Goal: Task Accomplishment & Management: Manage account settings

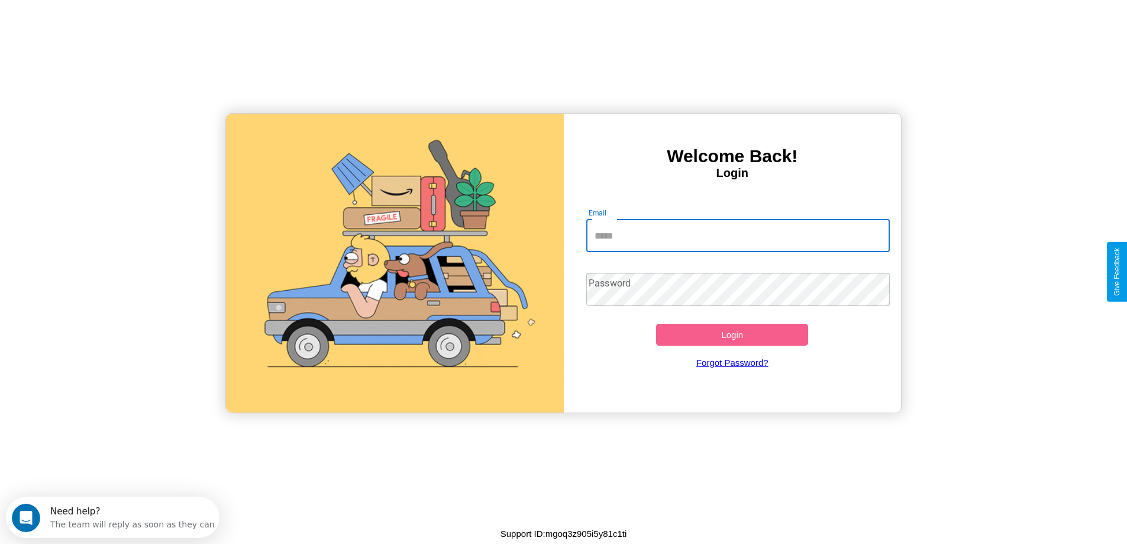
click at [738, 235] on input "Email" at bounding box center [737, 235] width 303 height 33
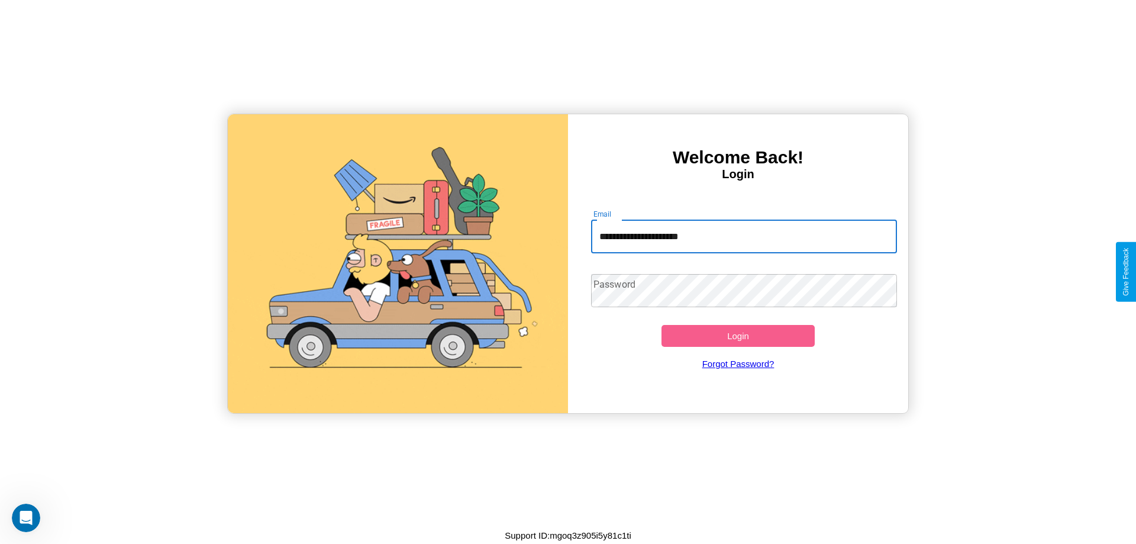
type input "**********"
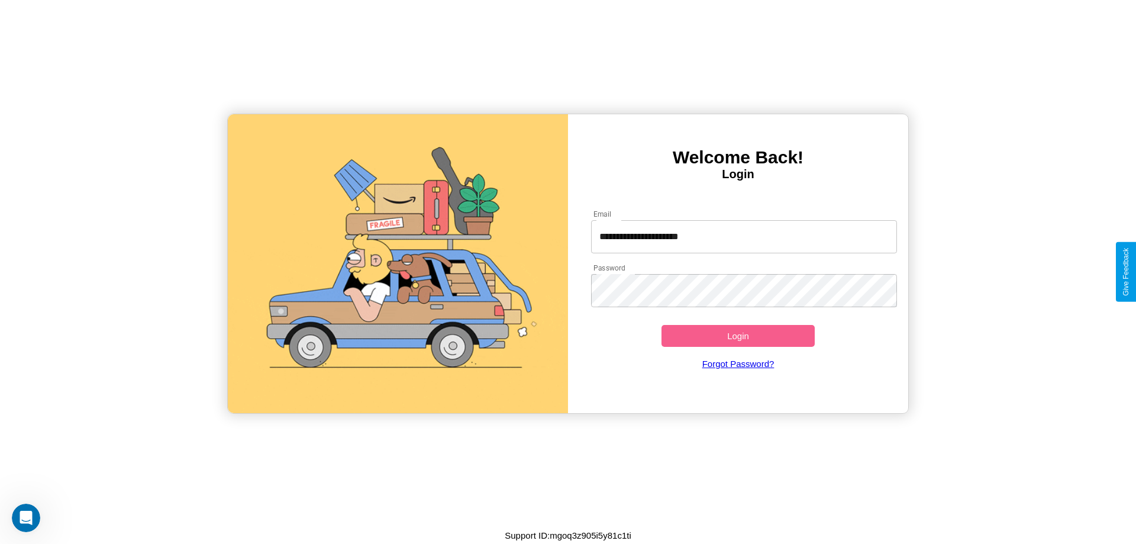
click at [738, 335] on button "Login" at bounding box center [737, 336] width 153 height 22
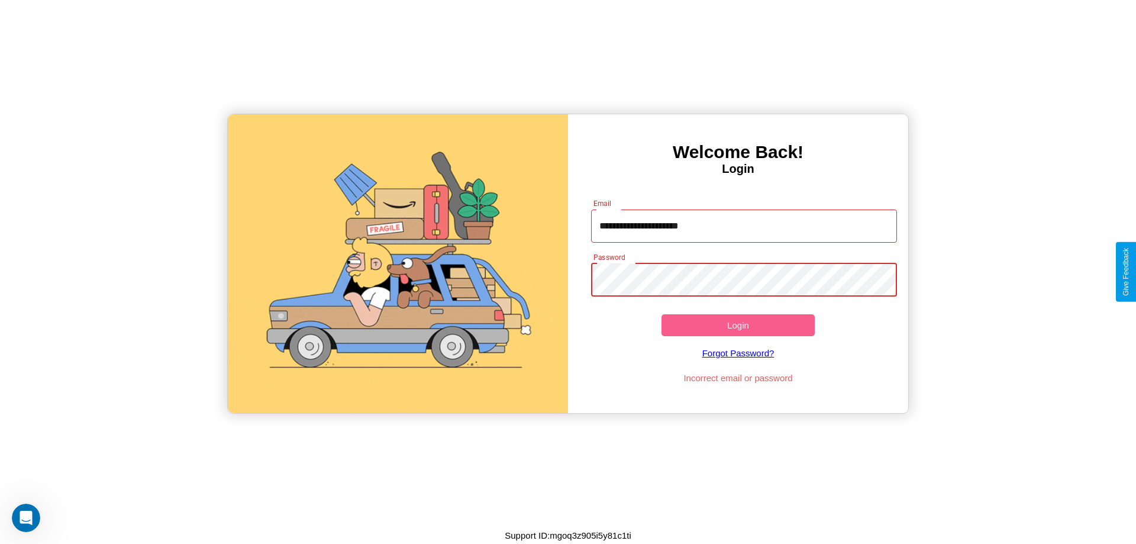
click at [738, 325] on button "Login" at bounding box center [737, 325] width 153 height 22
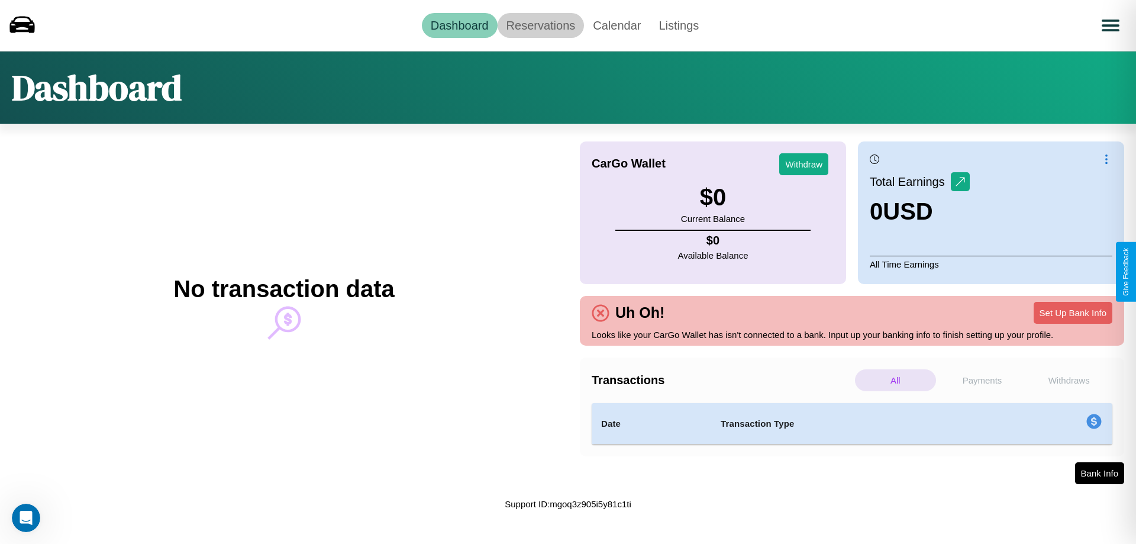
click at [540, 25] on link "Reservations" at bounding box center [540, 25] width 87 height 25
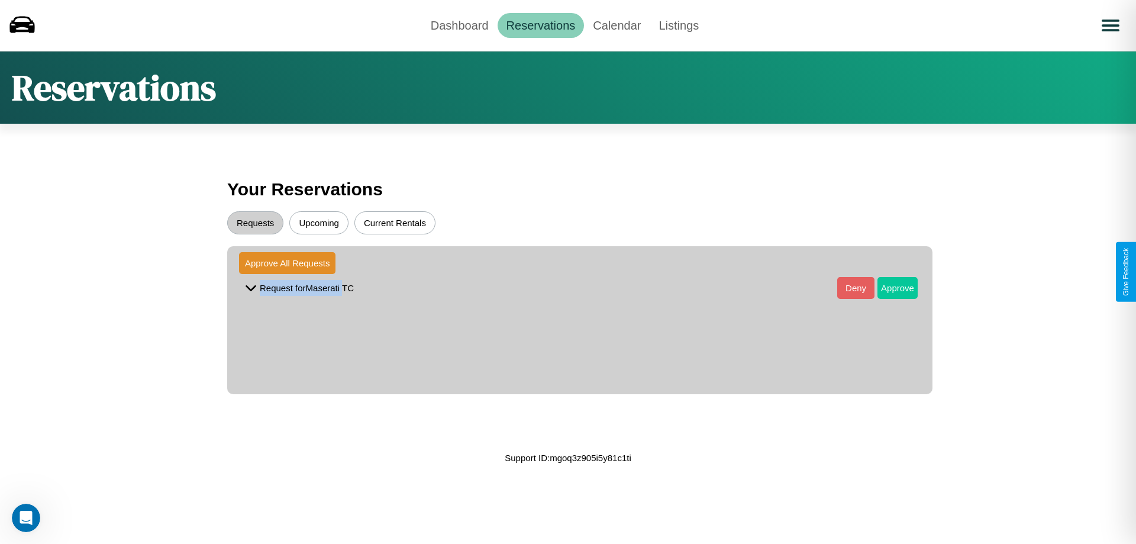
click at [888, 287] on button "Approve" at bounding box center [897, 288] width 40 height 22
